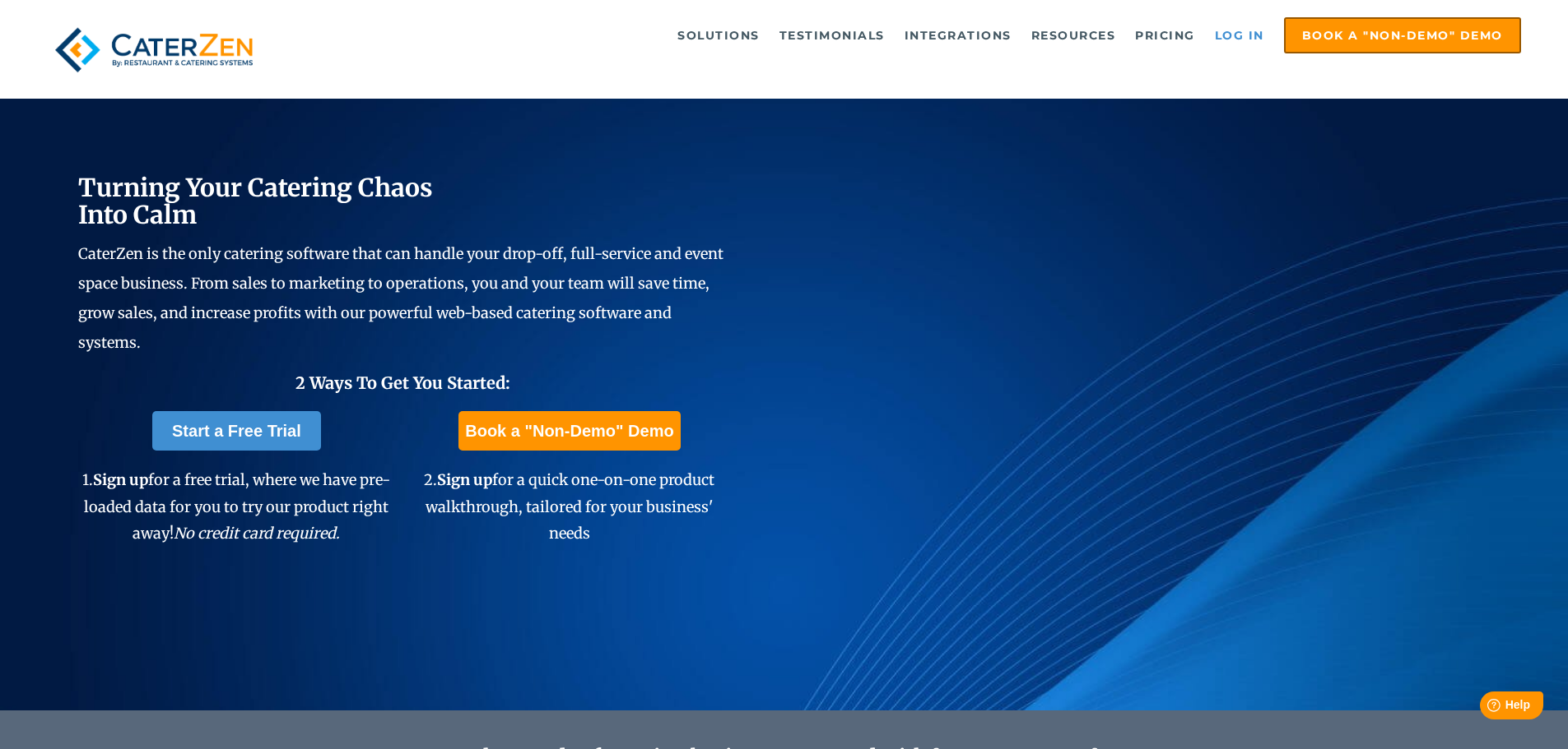
click at [1224, 35] on link "Log in" at bounding box center [1239, 36] width 66 height 33
click at [1247, 45] on link "Log in" at bounding box center [1239, 36] width 66 height 33
click at [1242, 37] on link "Log in" at bounding box center [1239, 36] width 66 height 33
